Goal: Check status

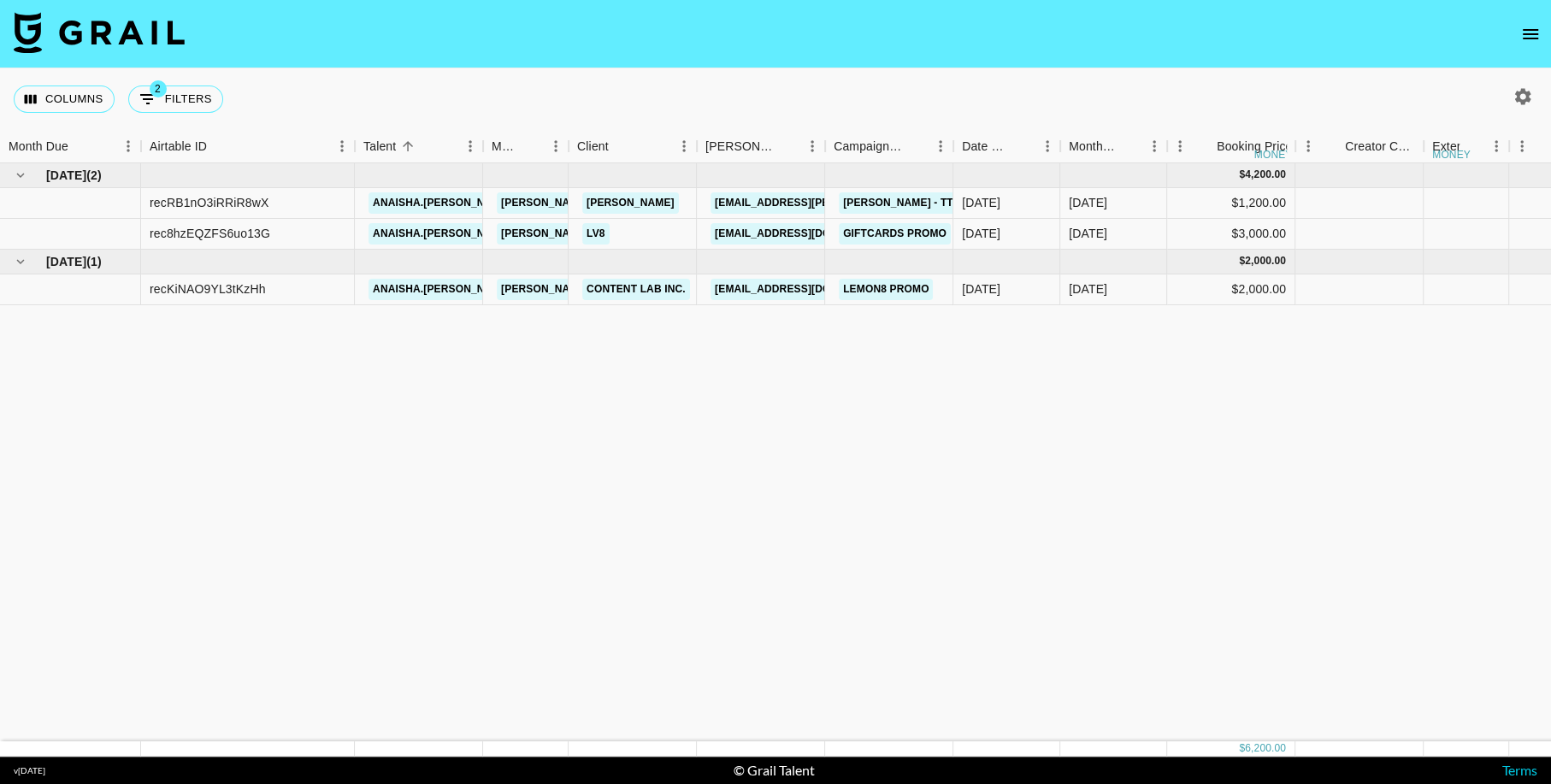
click at [1532, 89] on icon "button" at bounding box center [1523, 97] width 20 height 20
select select "[DATE]"
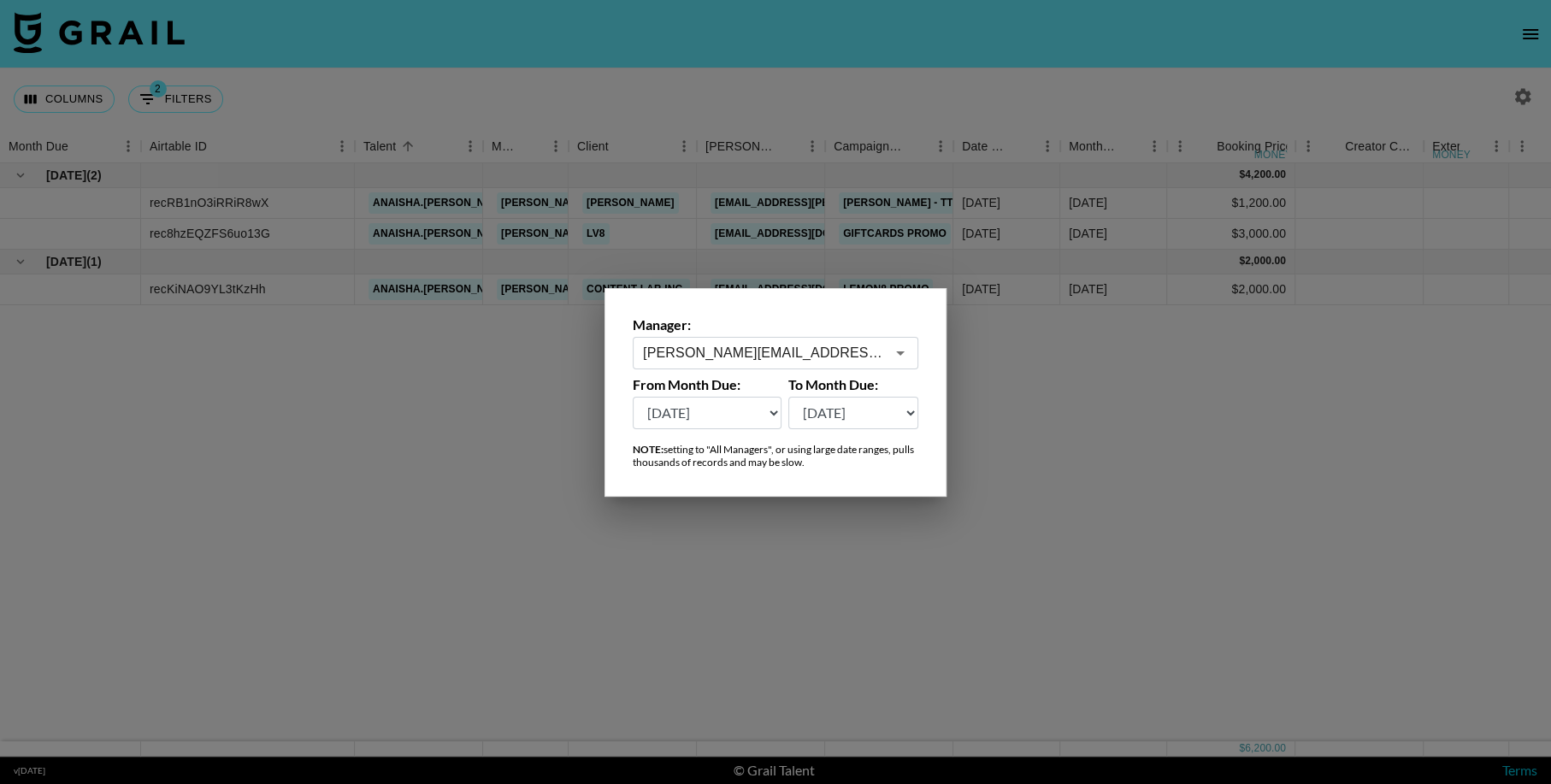
click at [728, 351] on input "[PERSON_NAME][EMAIL_ADDRESS][DOMAIN_NAME]" at bounding box center [764, 352] width 242 height 20
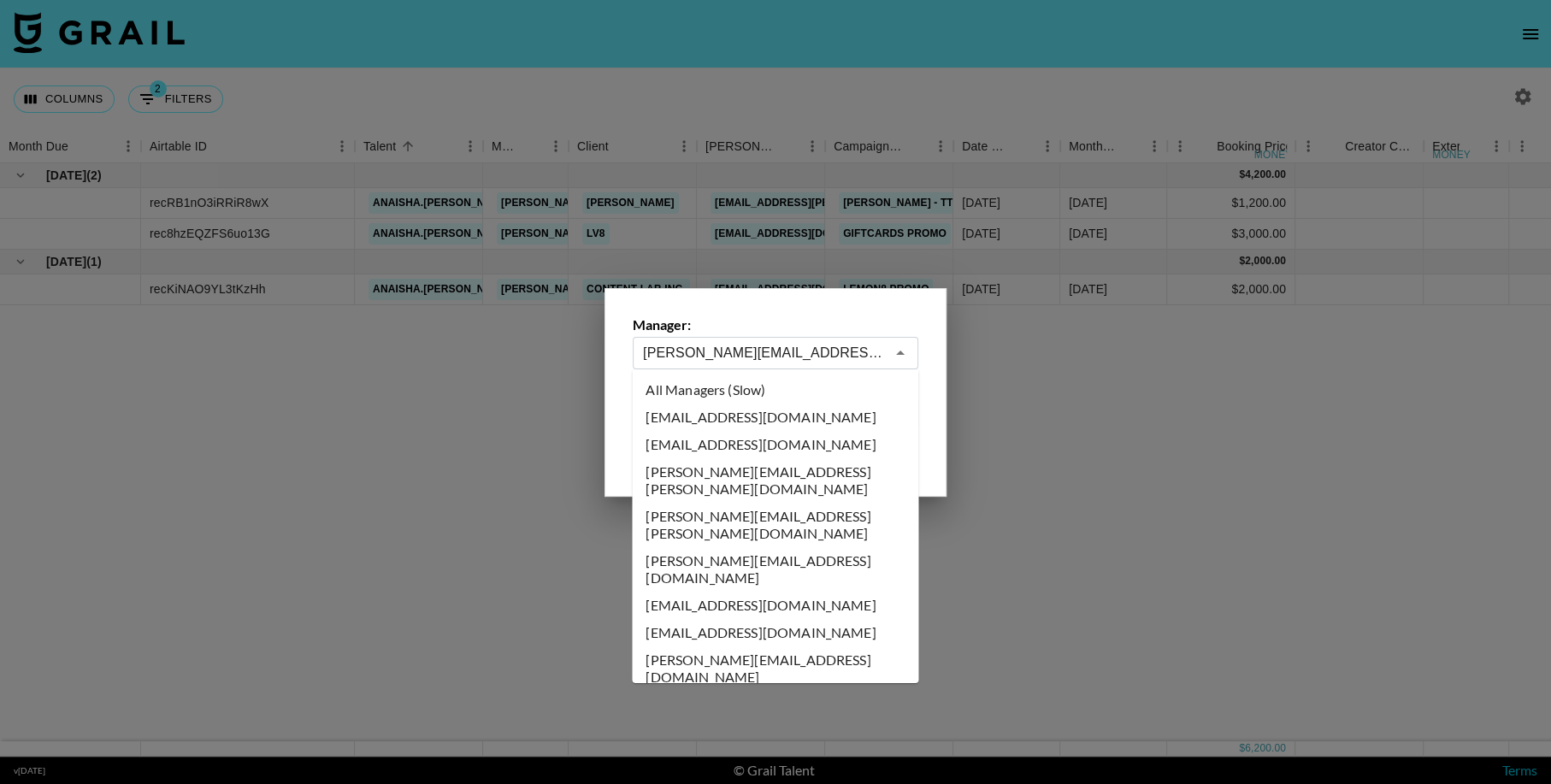
scroll to position [4149, 0]
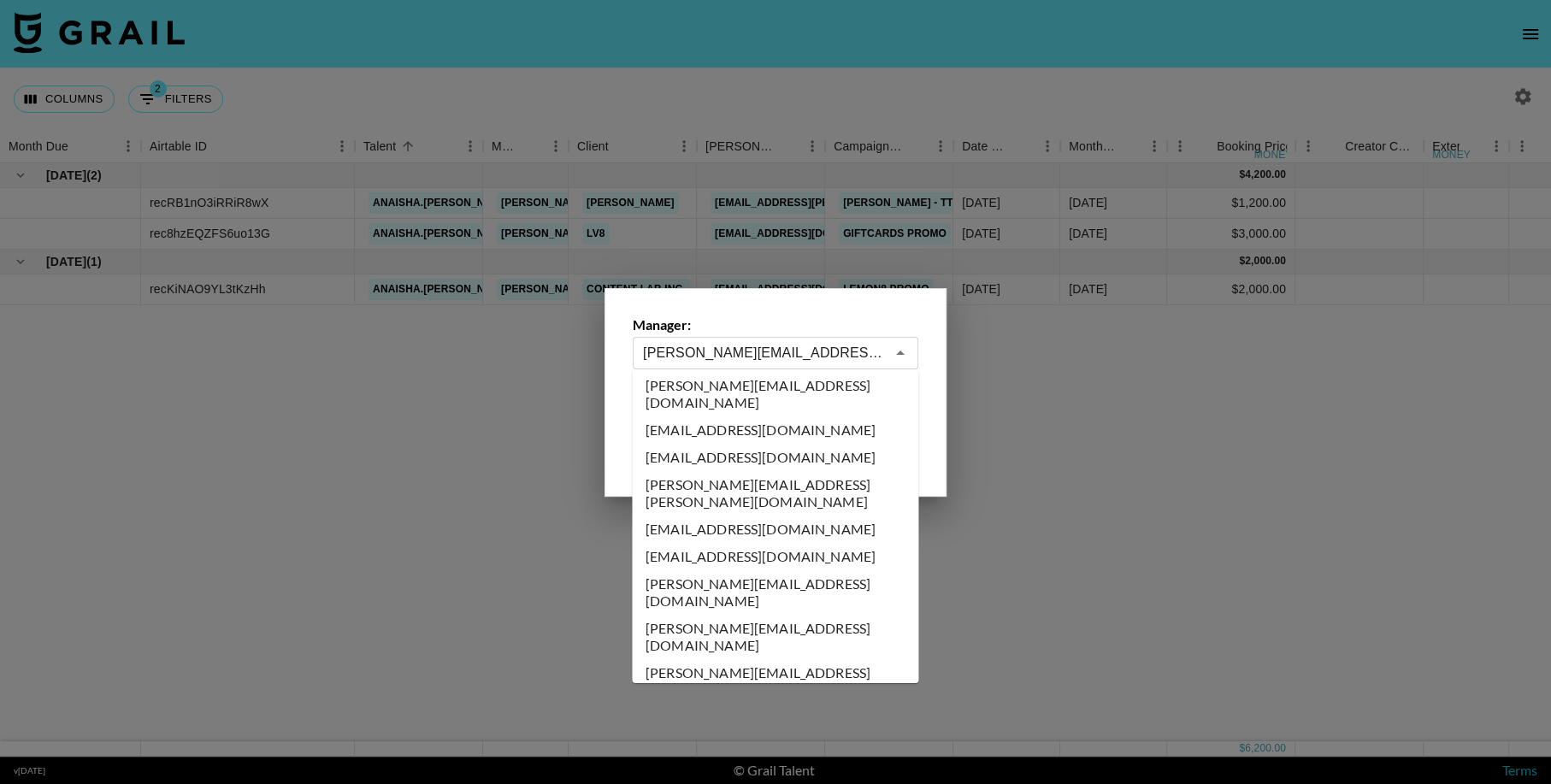
click at [1147, 482] on div at bounding box center [775, 392] width 1551 height 784
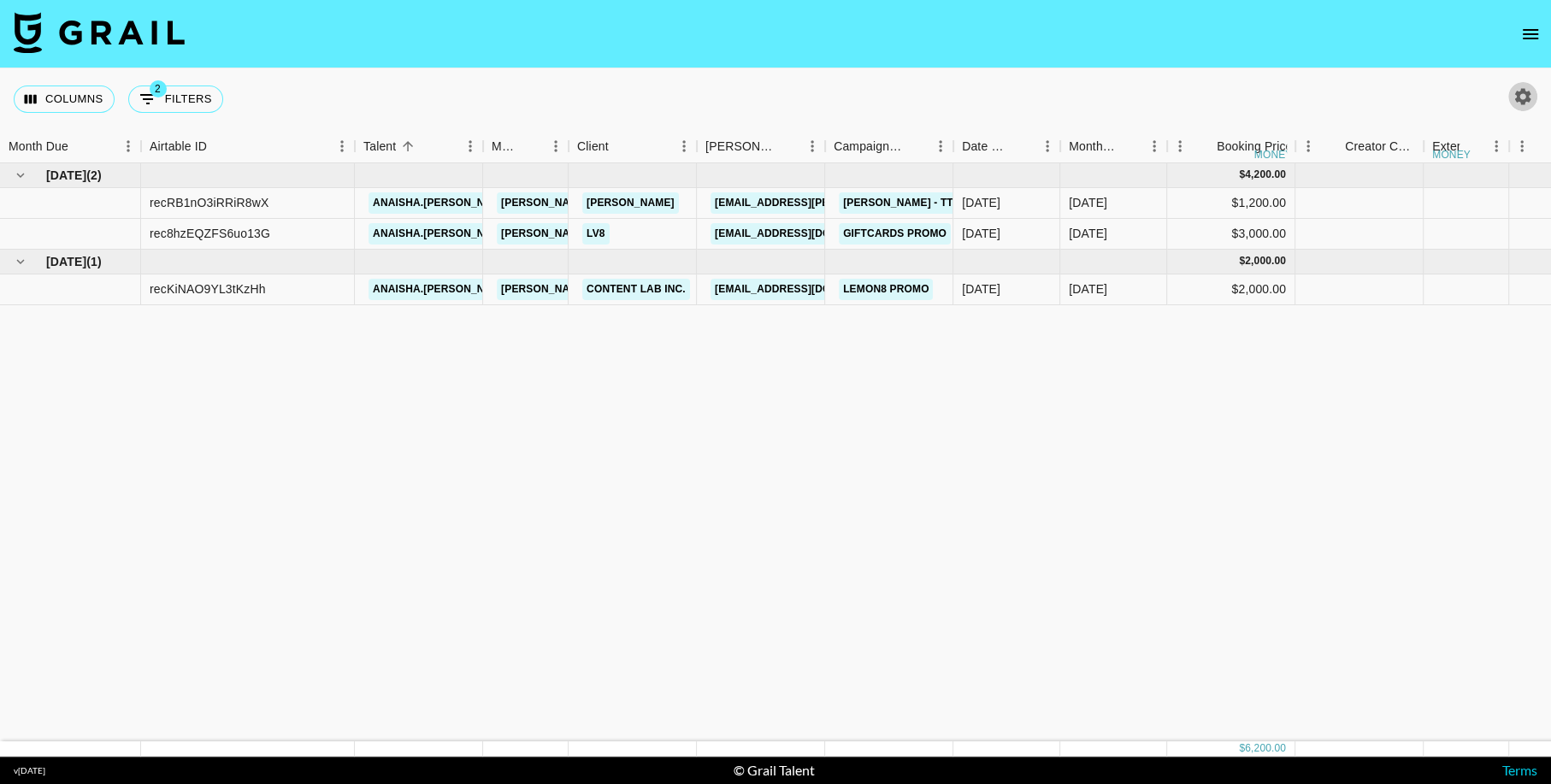
click at [1522, 97] on icon "button" at bounding box center [1523, 97] width 20 height 20
select select "[DATE]"
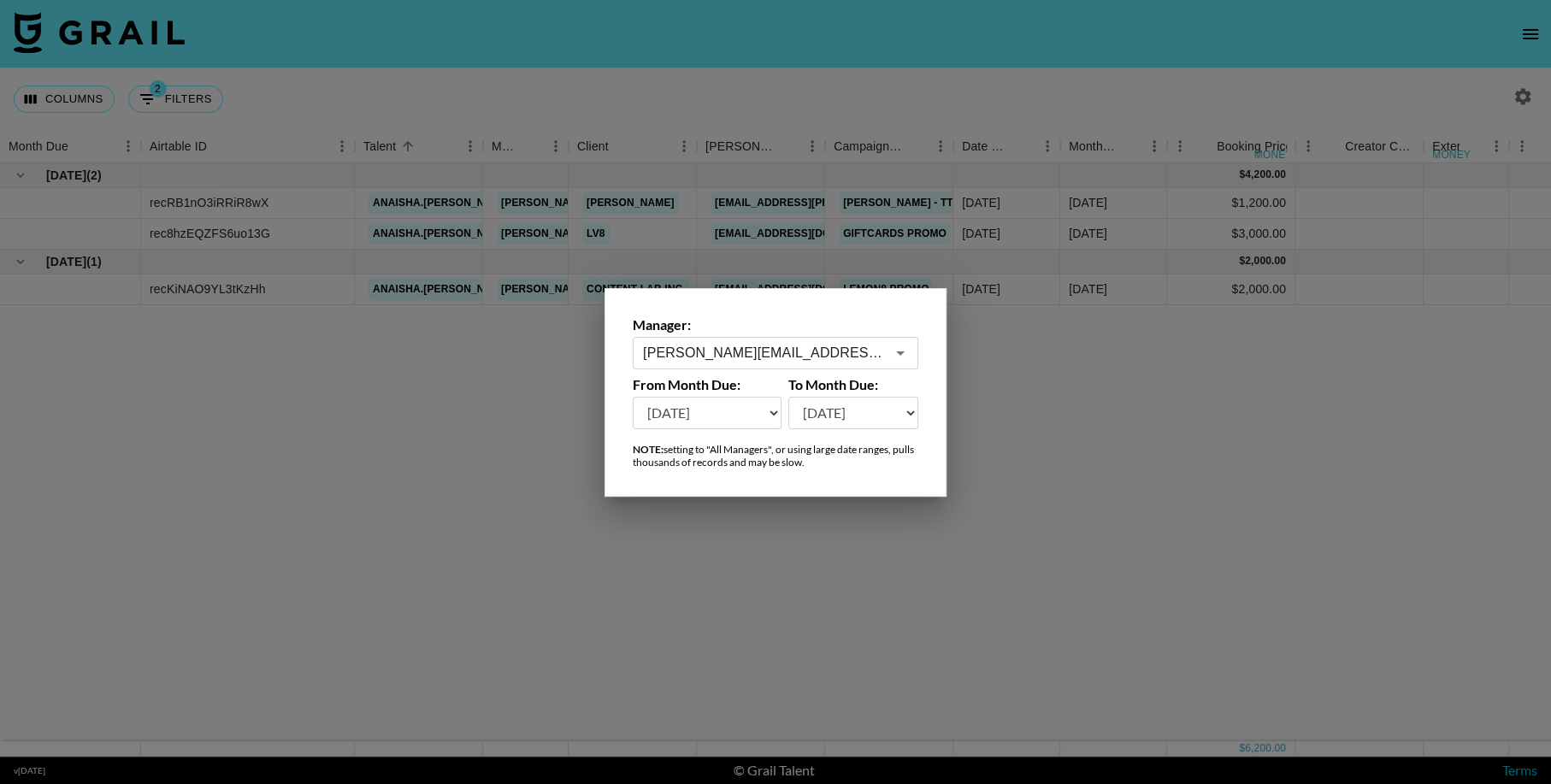
click at [835, 351] on input "[PERSON_NAME][EMAIL_ADDRESS][DOMAIN_NAME]" at bounding box center [764, 352] width 242 height 20
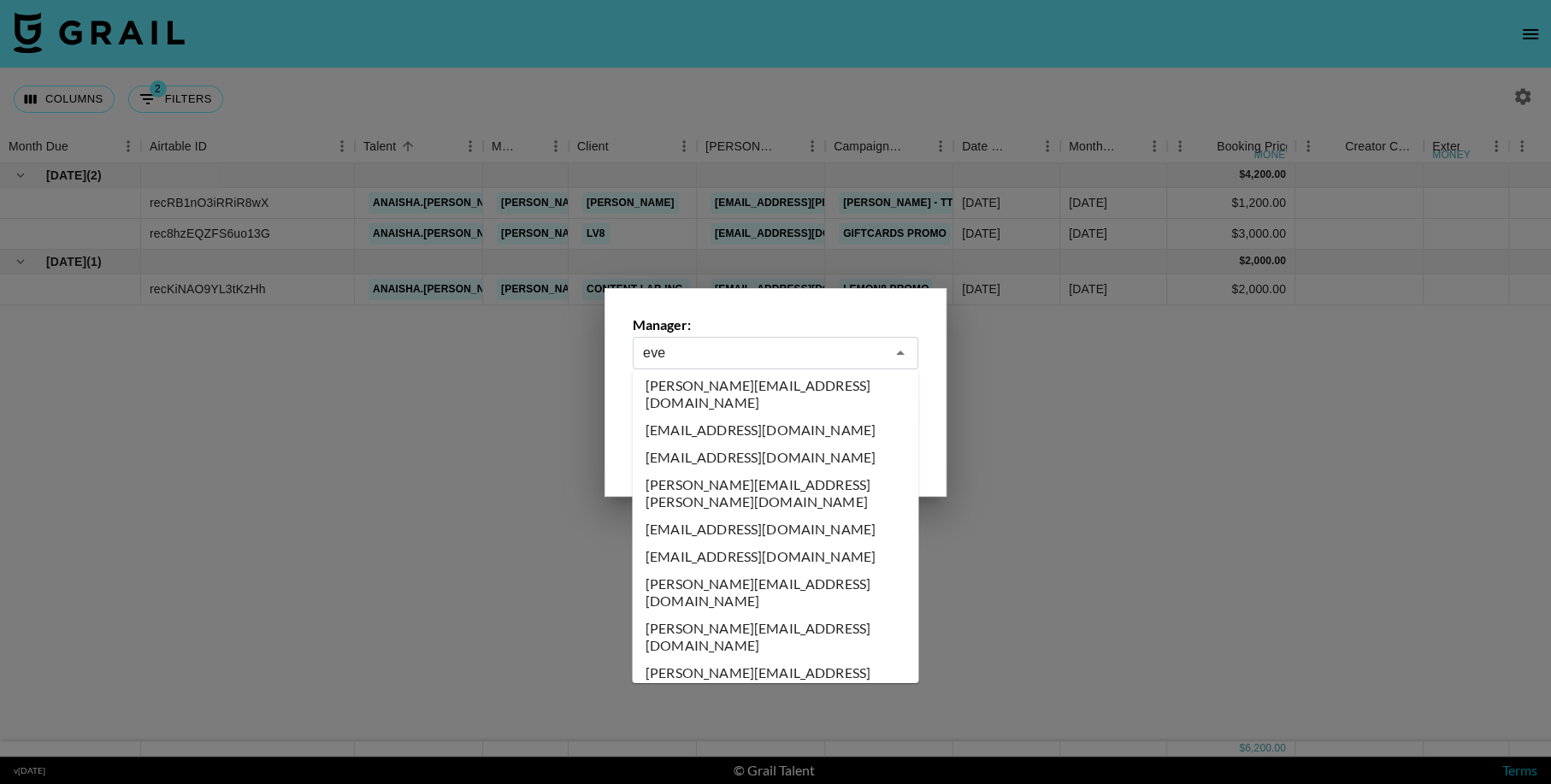
scroll to position [0, 0]
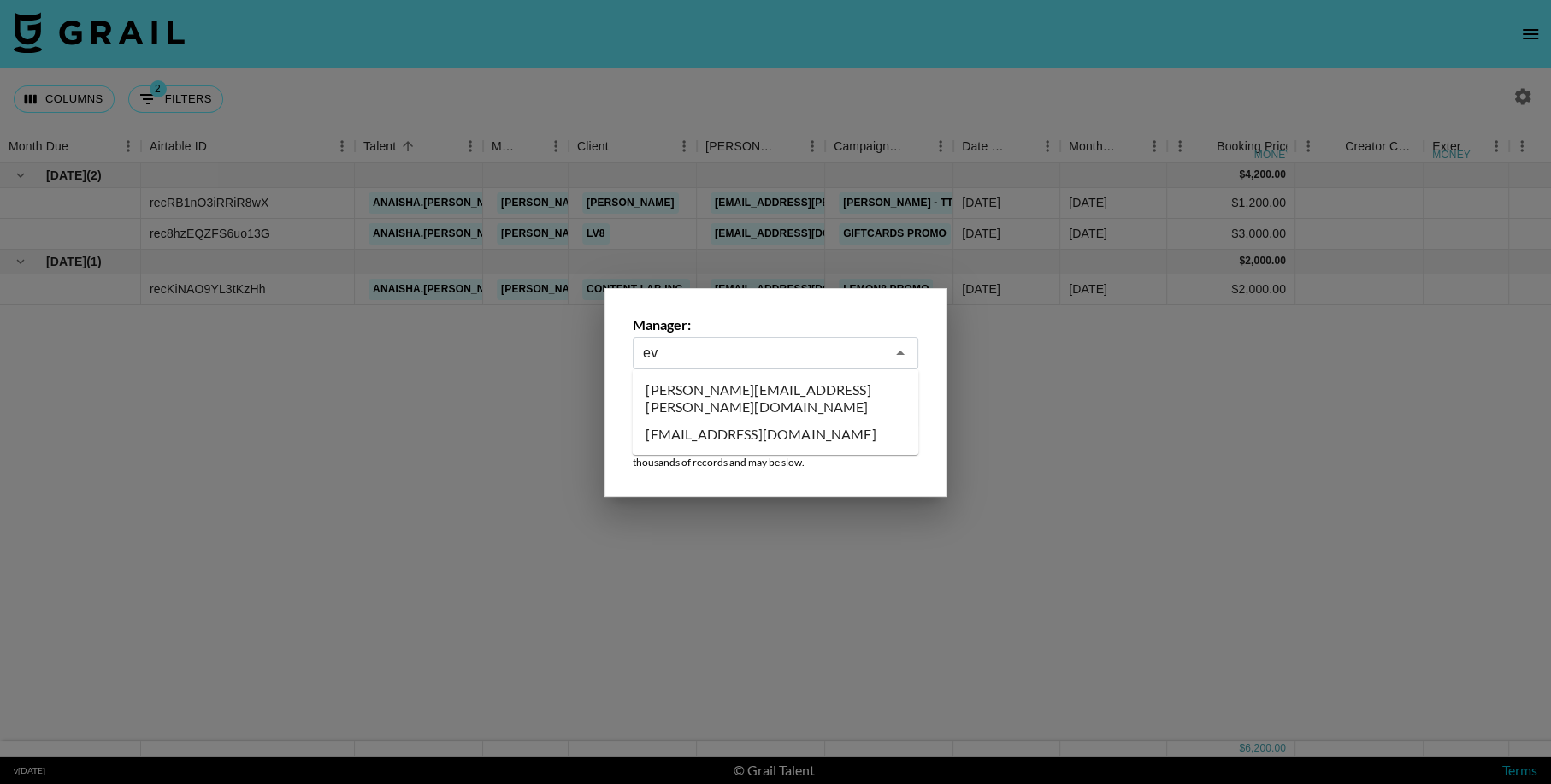
type input "e"
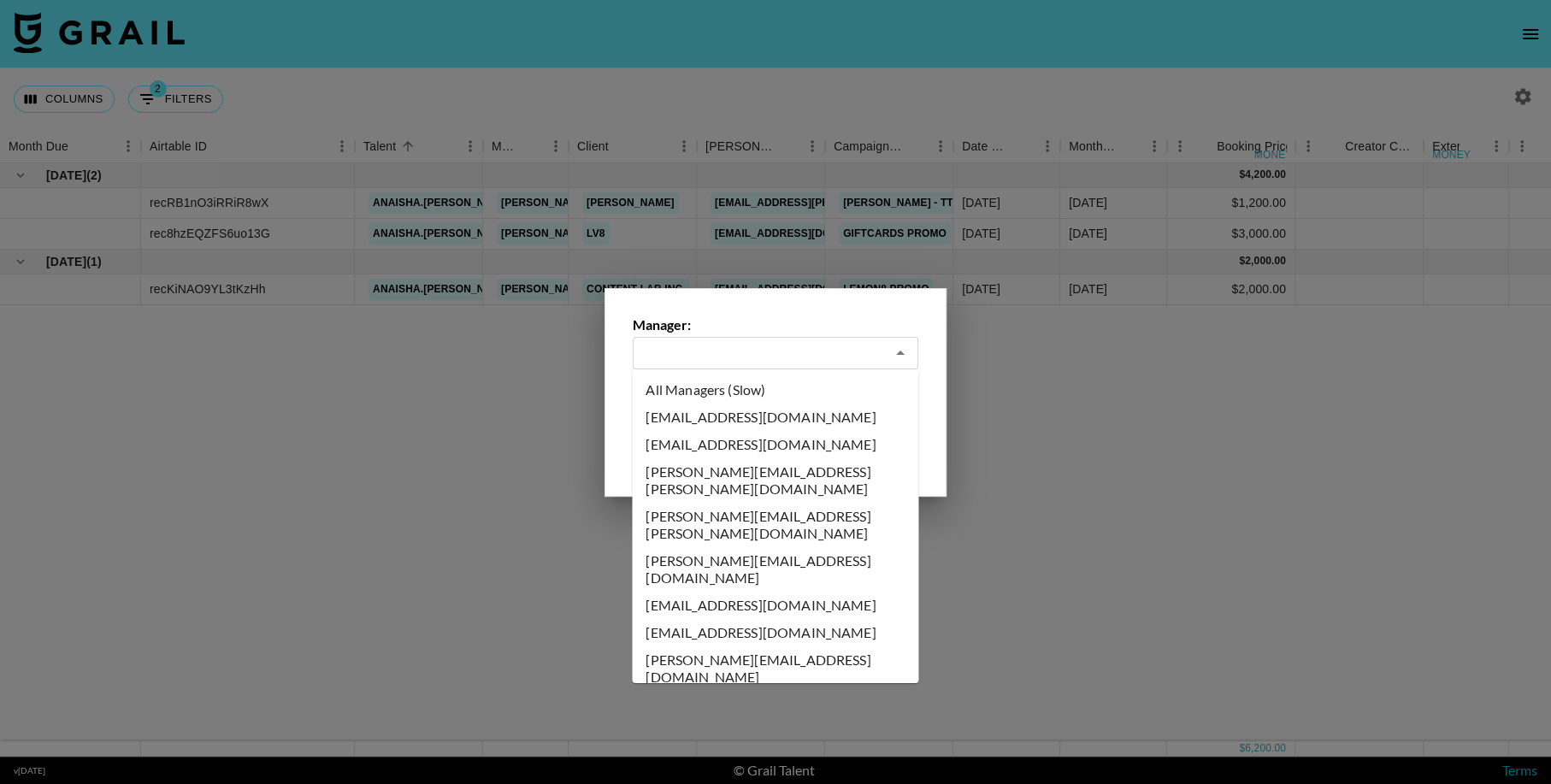
click at [731, 399] on li "All Managers (Slow)" at bounding box center [775, 389] width 286 height 27
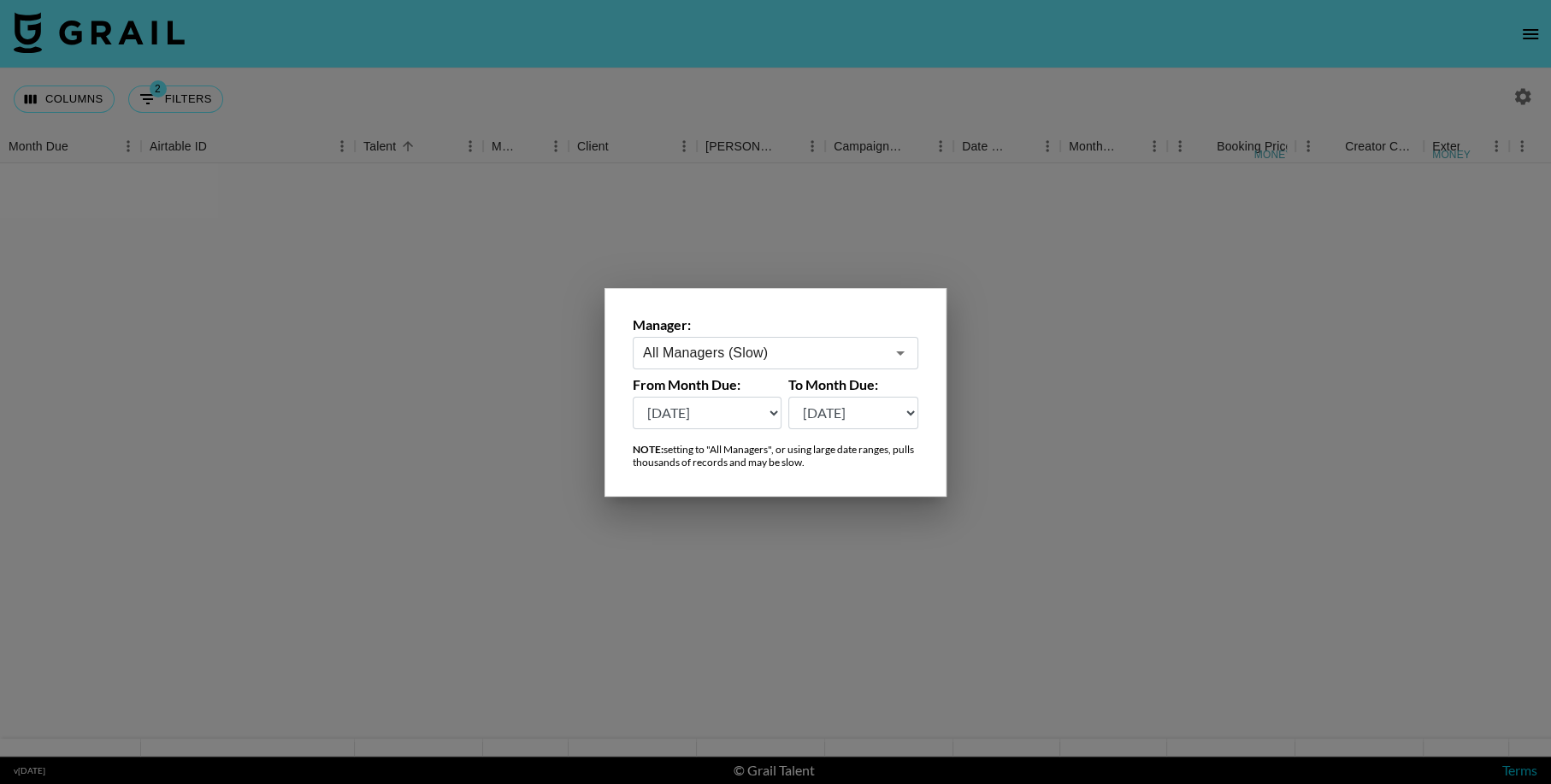
type input "All Managers (Slow)"
click at [730, 420] on select "[DATE] [DATE] '[DATE] May '[DATE] Mar '[DATE] Jan '[DATE] Nov '[DATE] Sep '[DAT…" at bounding box center [707, 412] width 149 height 33
select select "[DATE]"
click at [633, 397] on select "[DATE] [DATE] '[DATE] May '[DATE] Mar '[DATE] Jan '[DATE] Nov '[DATE] Sep '[DAT…" at bounding box center [707, 412] width 149 height 33
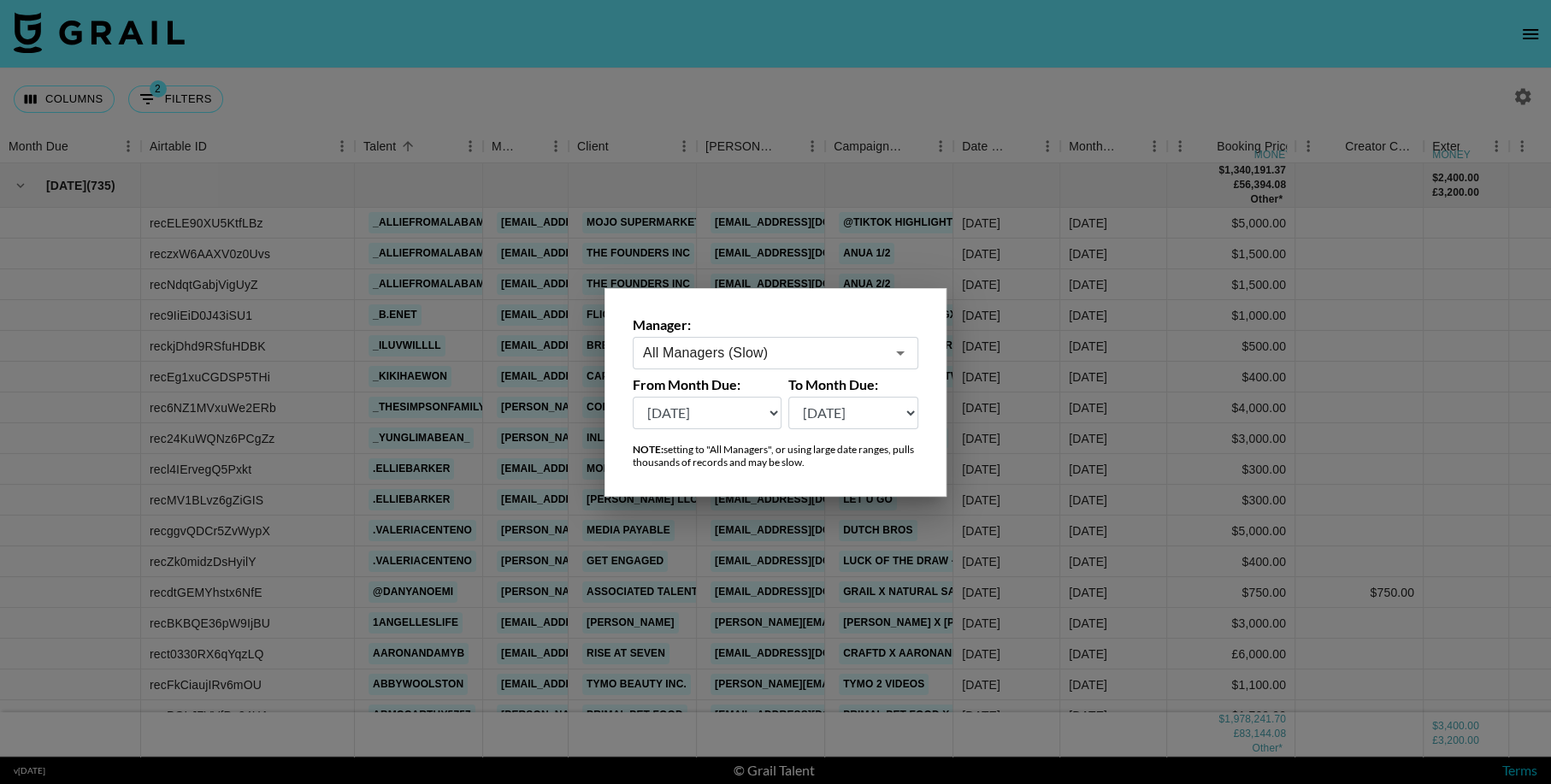
click at [1116, 439] on div at bounding box center [775, 392] width 1551 height 784
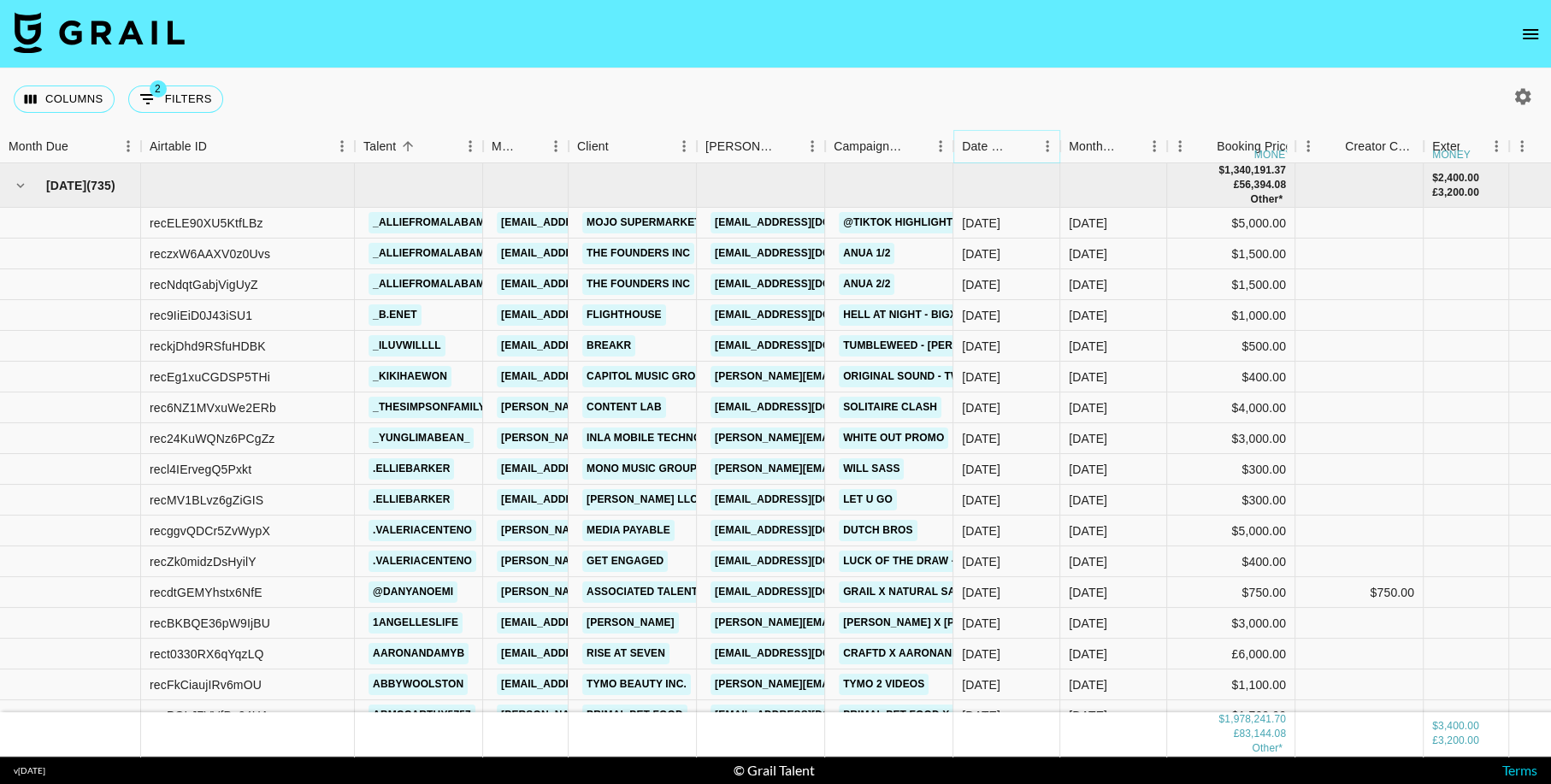
click at [1026, 150] on icon "Sort" at bounding box center [1022, 146] width 16 height 16
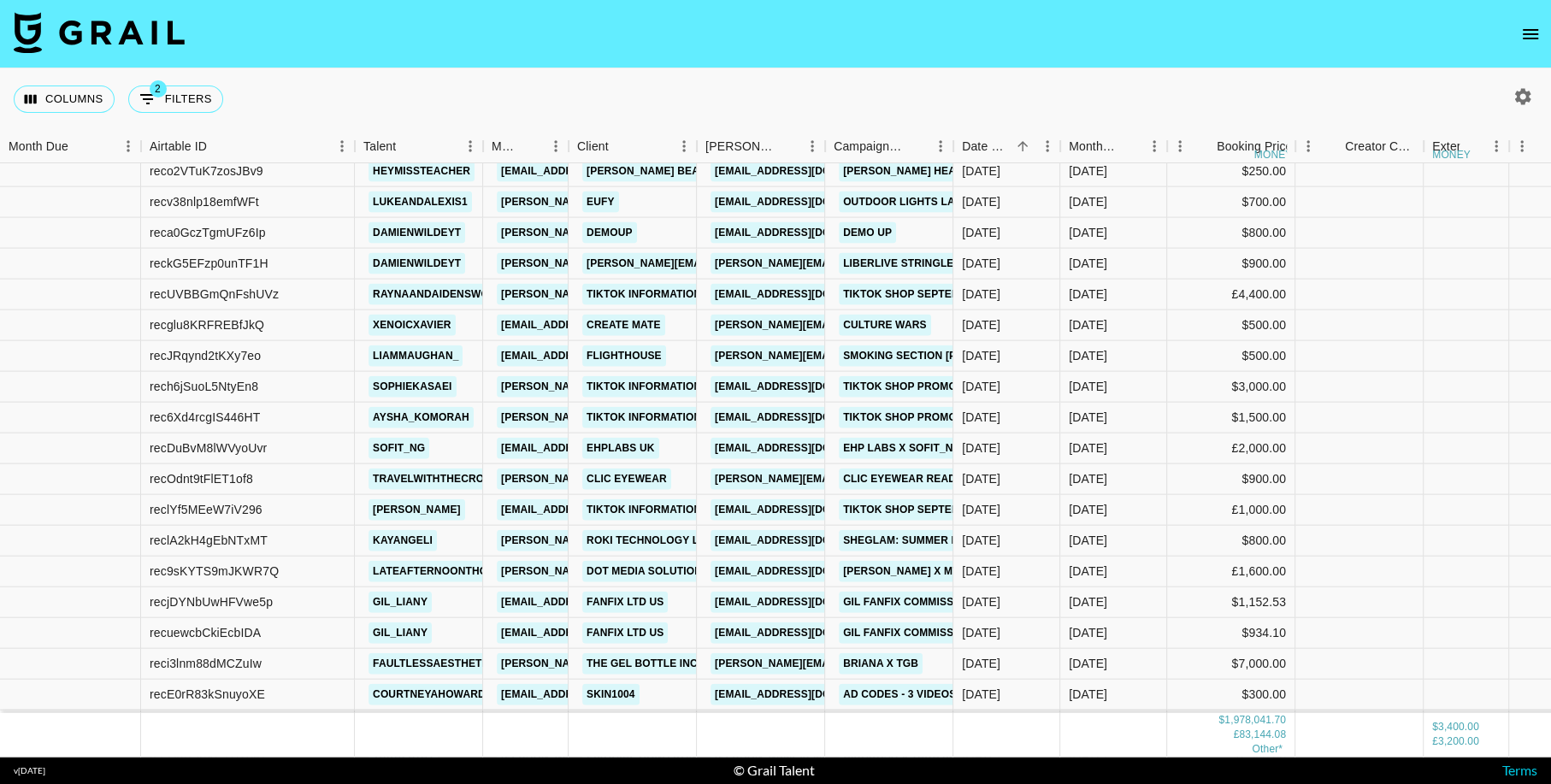
scroll to position [15469, 0]
